Goal: Task Accomplishment & Management: Complete application form

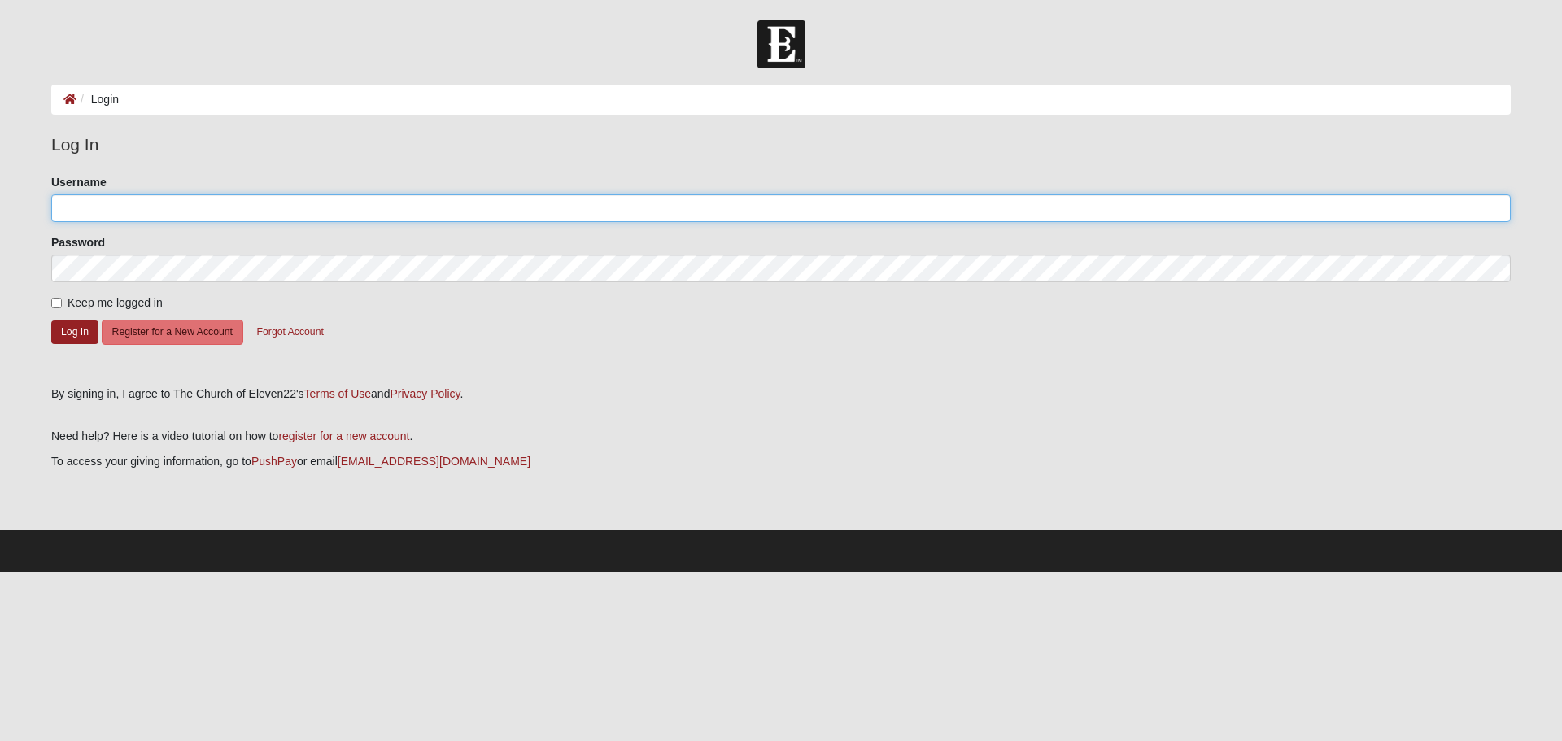
click at [558, 207] on input "Username" at bounding box center [780, 208] width 1459 height 28
type input "Johntina14"
click at [57, 302] on input "Keep me logged in" at bounding box center [56, 303] width 11 height 11
checkbox input "true"
click at [74, 331] on button "Log In" at bounding box center [74, 332] width 47 height 24
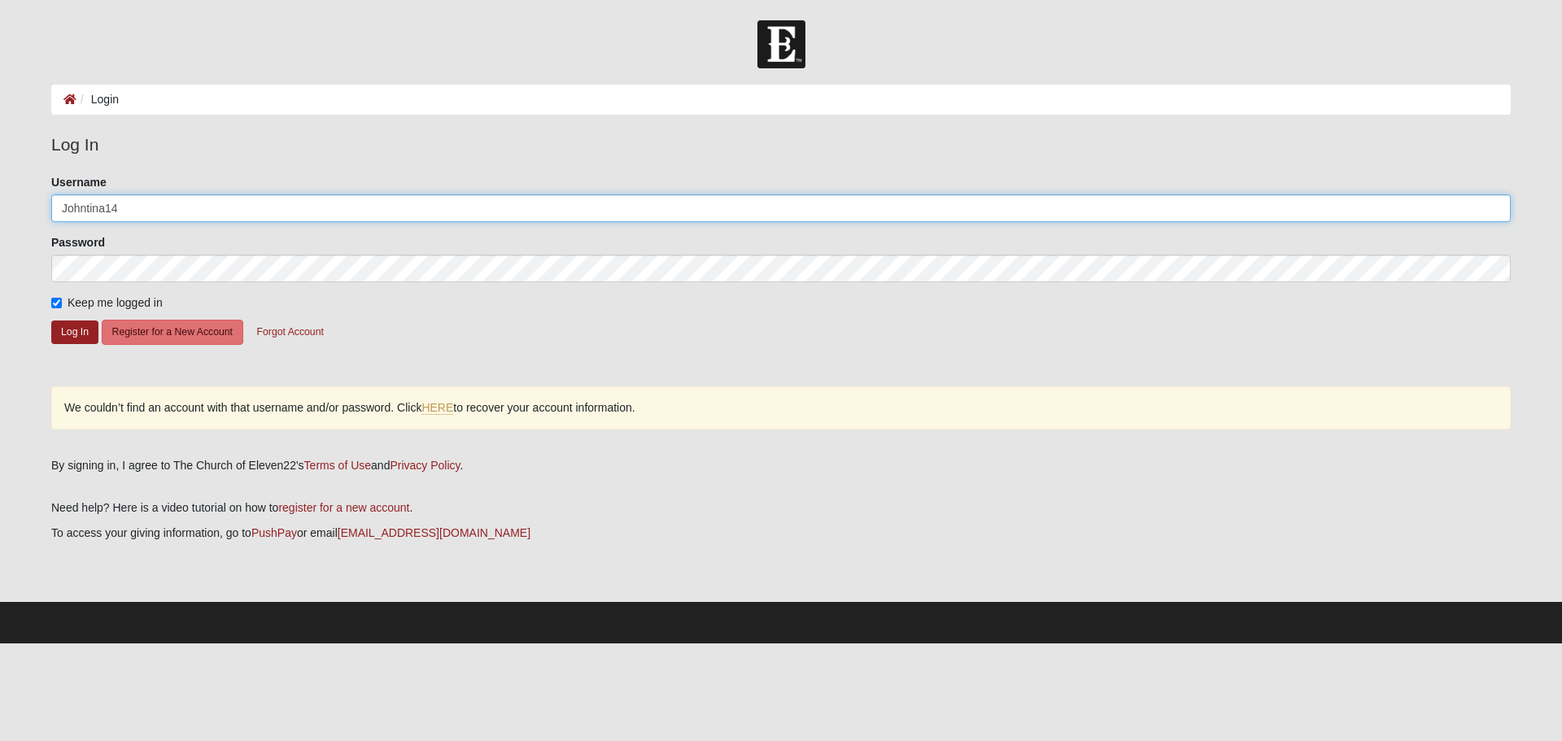
click at [210, 211] on input "Johntina14" at bounding box center [780, 208] width 1459 height 28
type input "J"
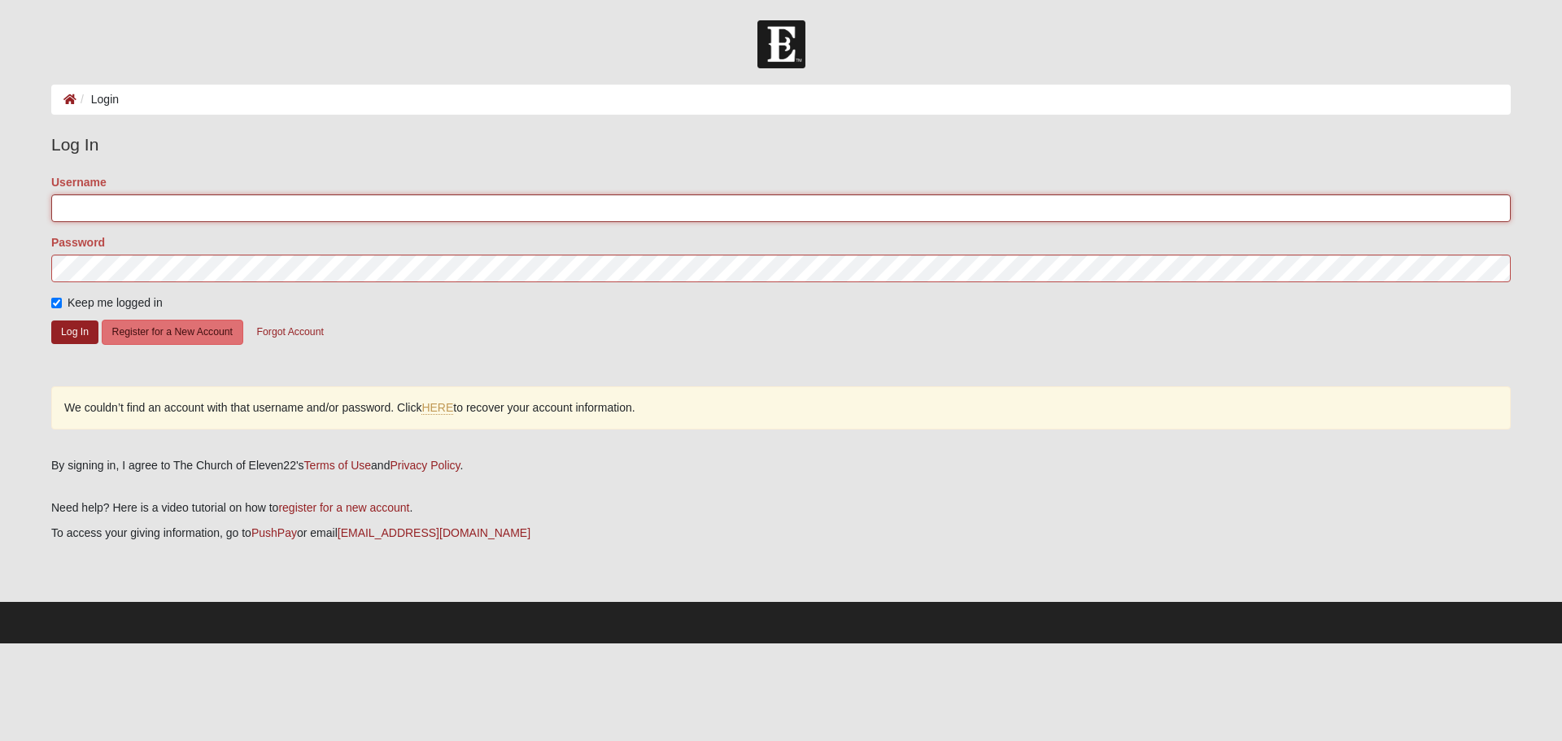
click at [157, 211] on input "Username" at bounding box center [780, 208] width 1459 height 28
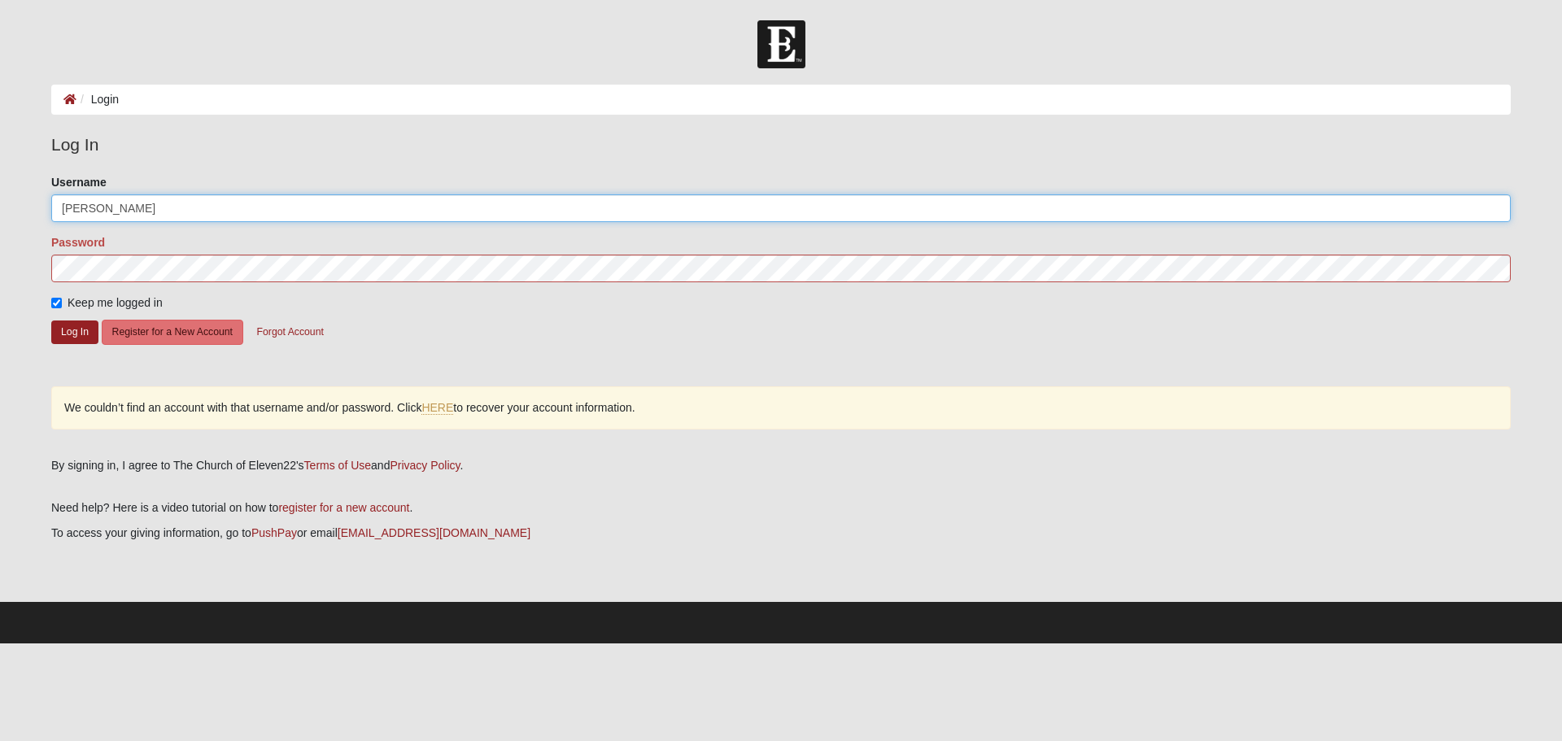
type input "J"
type input "[PERSON_NAME],[PERSON_NAME][EMAIL_ADDRESS][DOMAIN_NAME]"
click at [64, 340] on button "Log In" at bounding box center [74, 332] width 47 height 24
click at [77, 334] on button "Log In" at bounding box center [74, 332] width 47 height 24
